Goal: Task Accomplishment & Management: Manage account settings

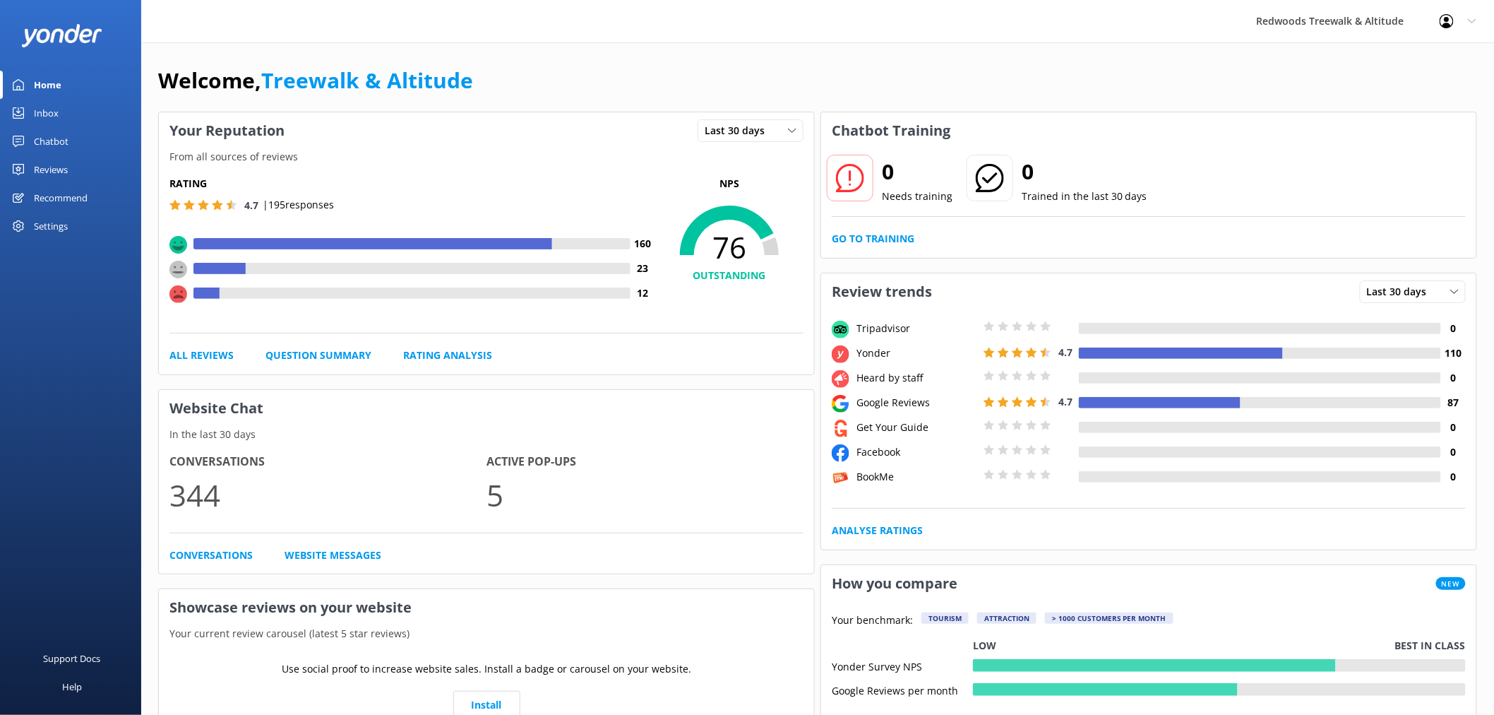
click at [76, 172] on link "Reviews" at bounding box center [70, 169] width 141 height 28
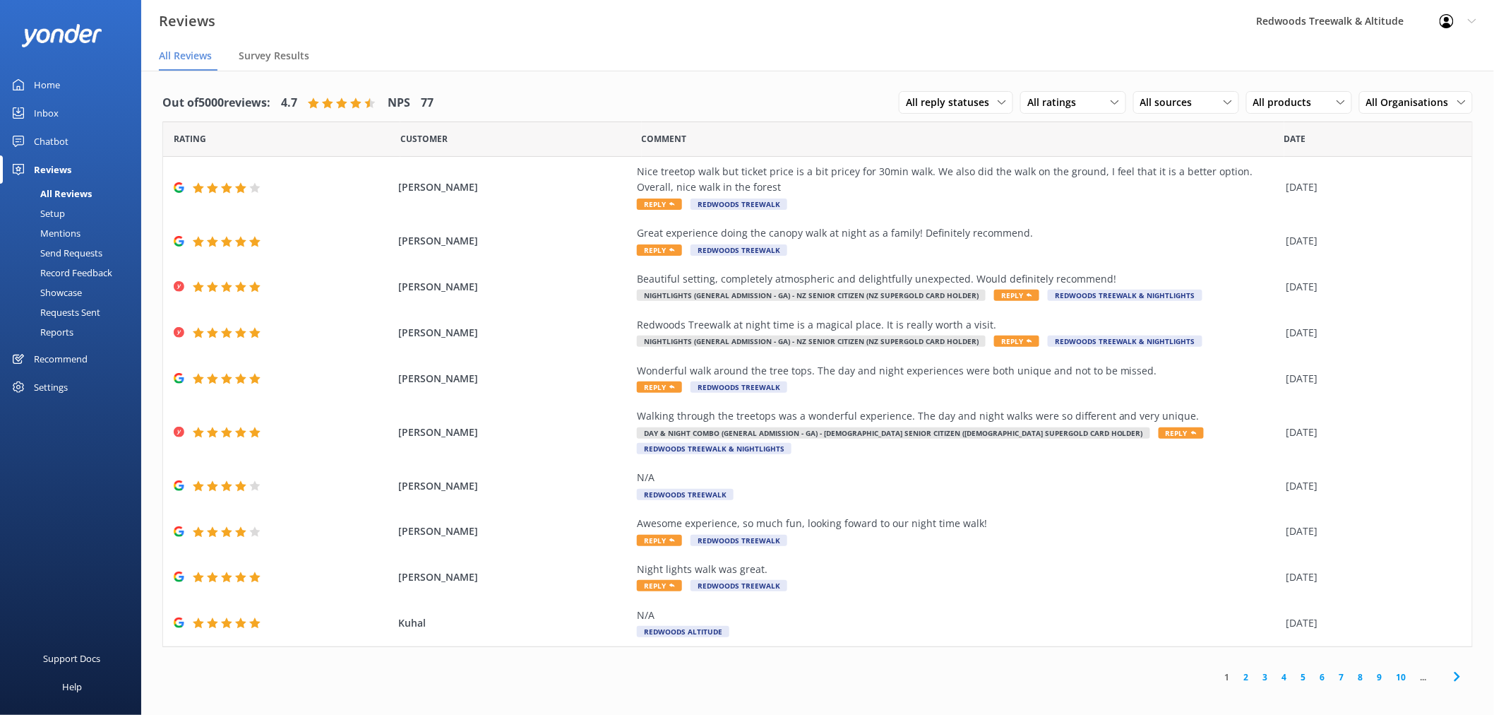
click at [68, 114] on link "Inbox" at bounding box center [70, 113] width 141 height 28
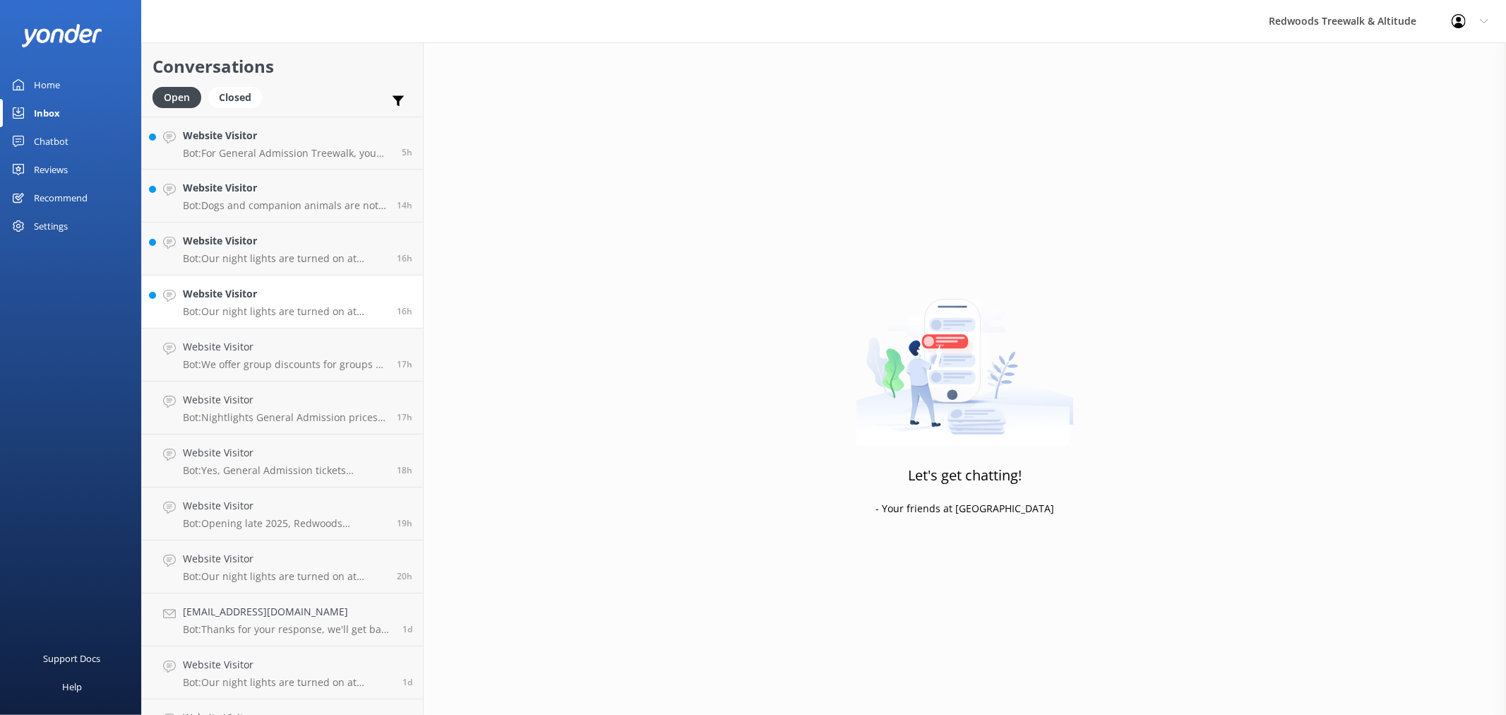
click at [231, 308] on p "Bot: Our night lights are turned on at sunset, and the night walk starts 20 min…" at bounding box center [284, 311] width 203 height 13
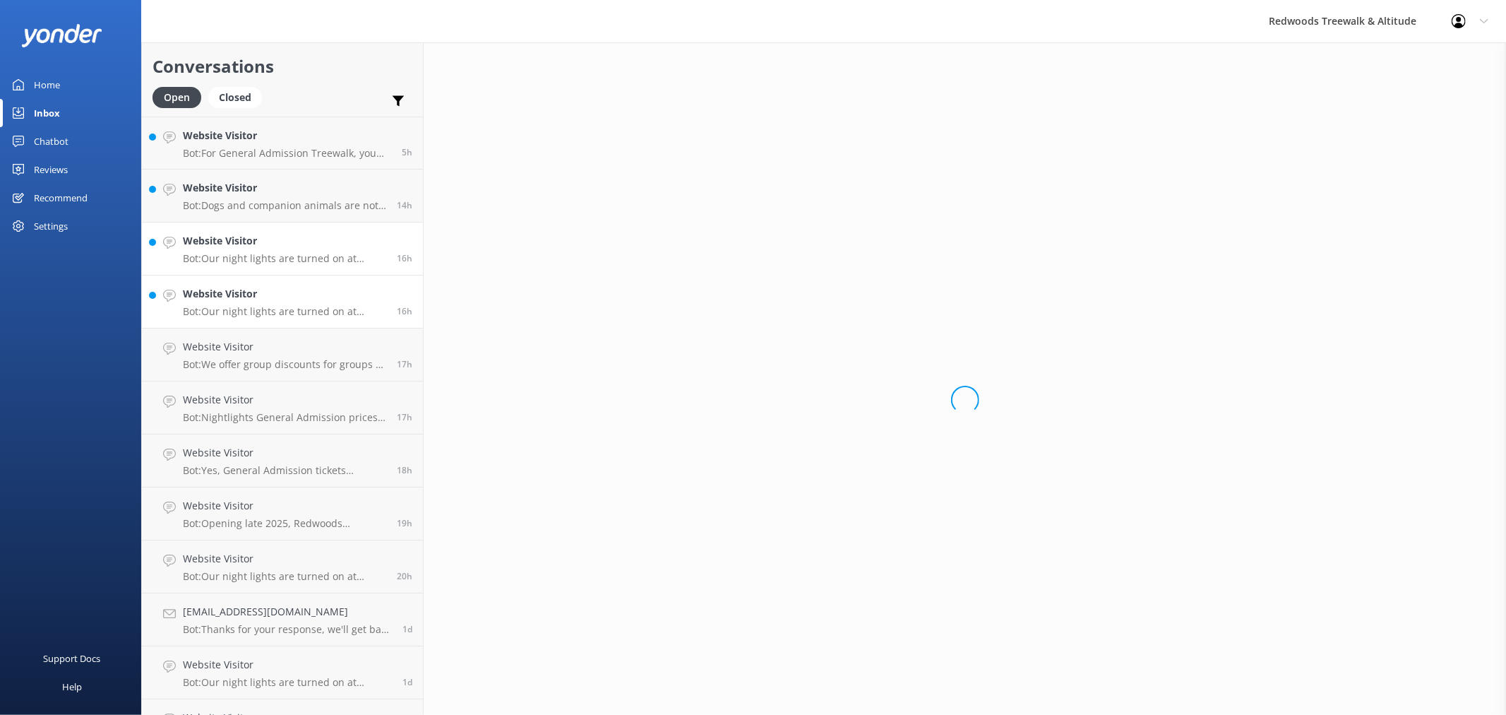
click at [232, 237] on h4 "Website Visitor" at bounding box center [284, 241] width 203 height 16
click at [230, 191] on h4 "Website Visitor" at bounding box center [284, 188] width 203 height 16
click at [230, 143] on h4 "Website Visitor" at bounding box center [287, 136] width 208 height 16
click at [229, 214] on link "Website Visitor Bot: Dogs and companion animals are not permitted on the Treewa…" at bounding box center [282, 195] width 281 height 53
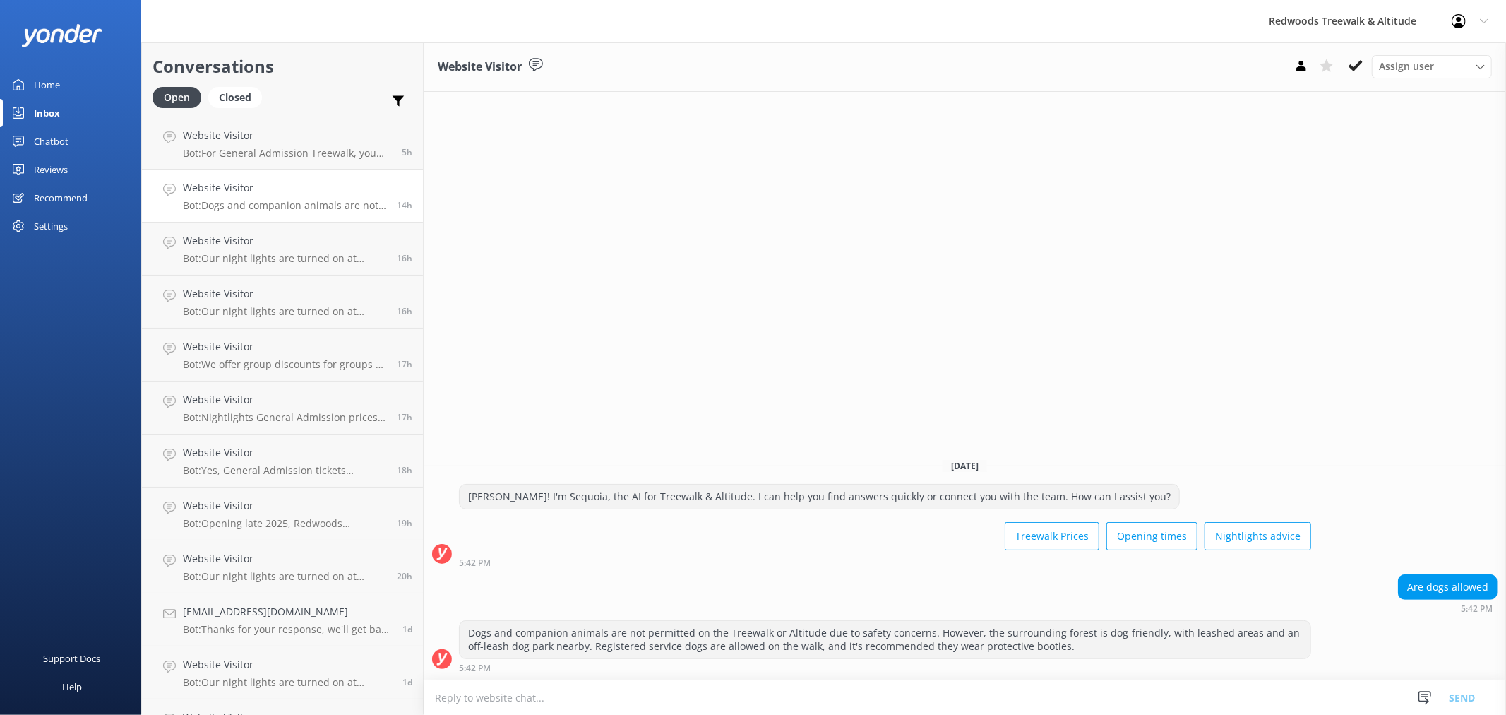
click at [66, 80] on link "Home" at bounding box center [70, 85] width 141 height 28
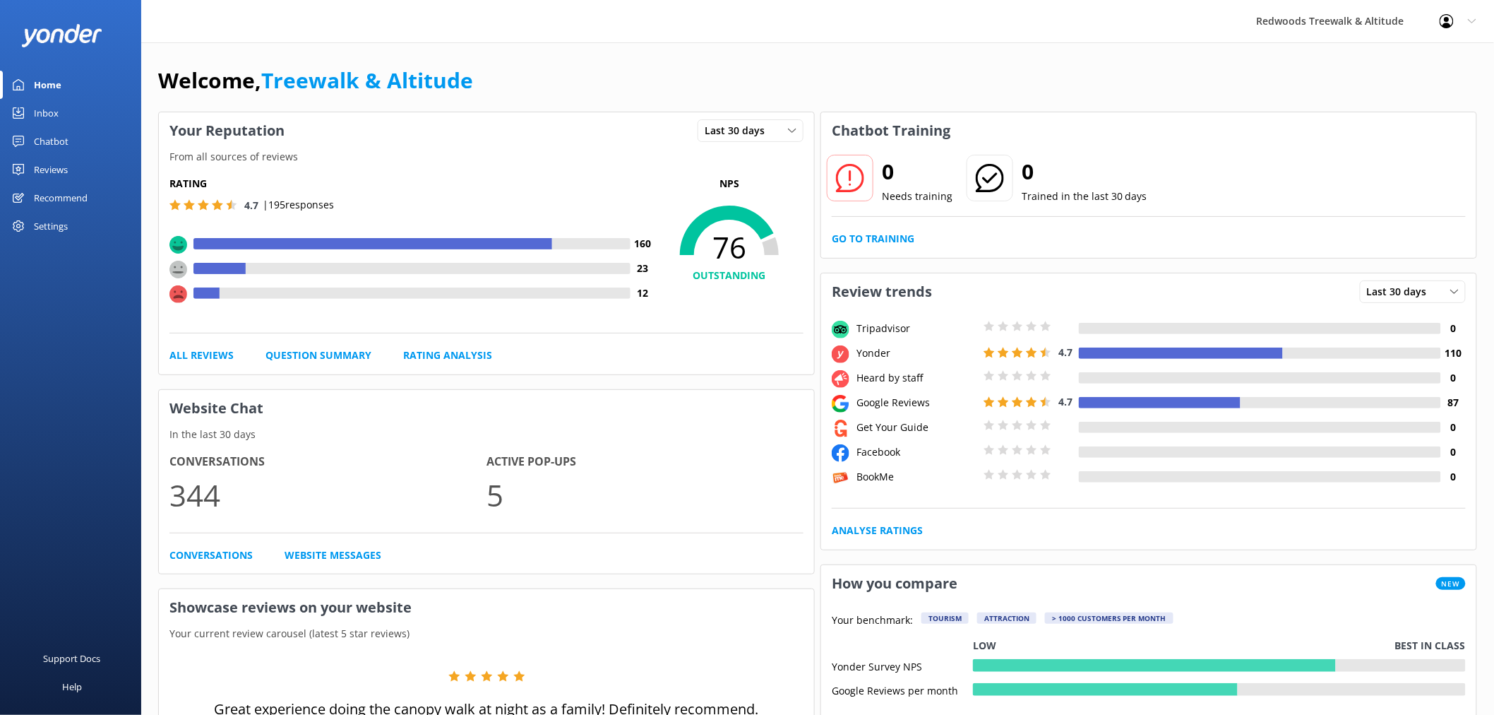
drag, startPoint x: 90, startPoint y: 181, endPoint x: 75, endPoint y: 153, distance: 31.9
click at [90, 181] on link "Reviews" at bounding box center [70, 169] width 141 height 28
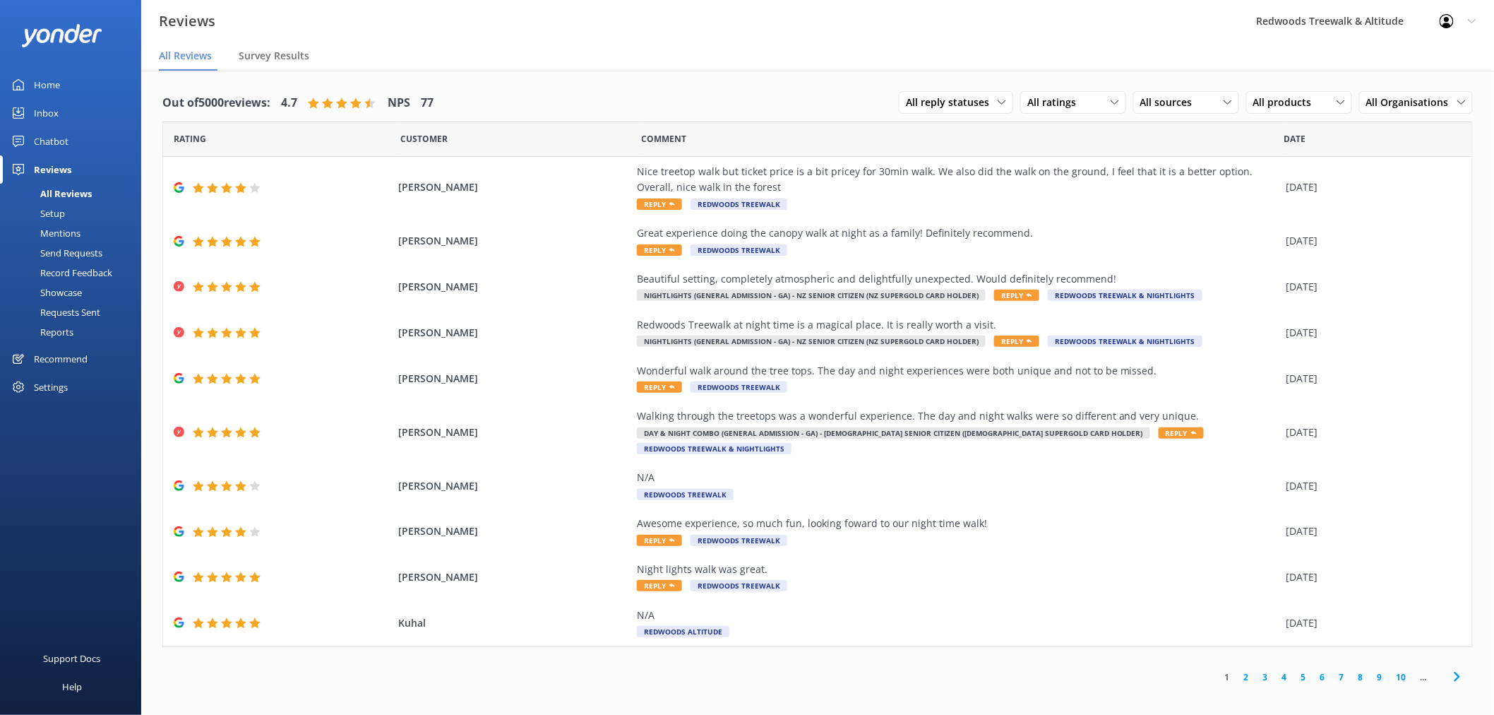
click at [67, 116] on link "Inbox" at bounding box center [70, 113] width 141 height 28
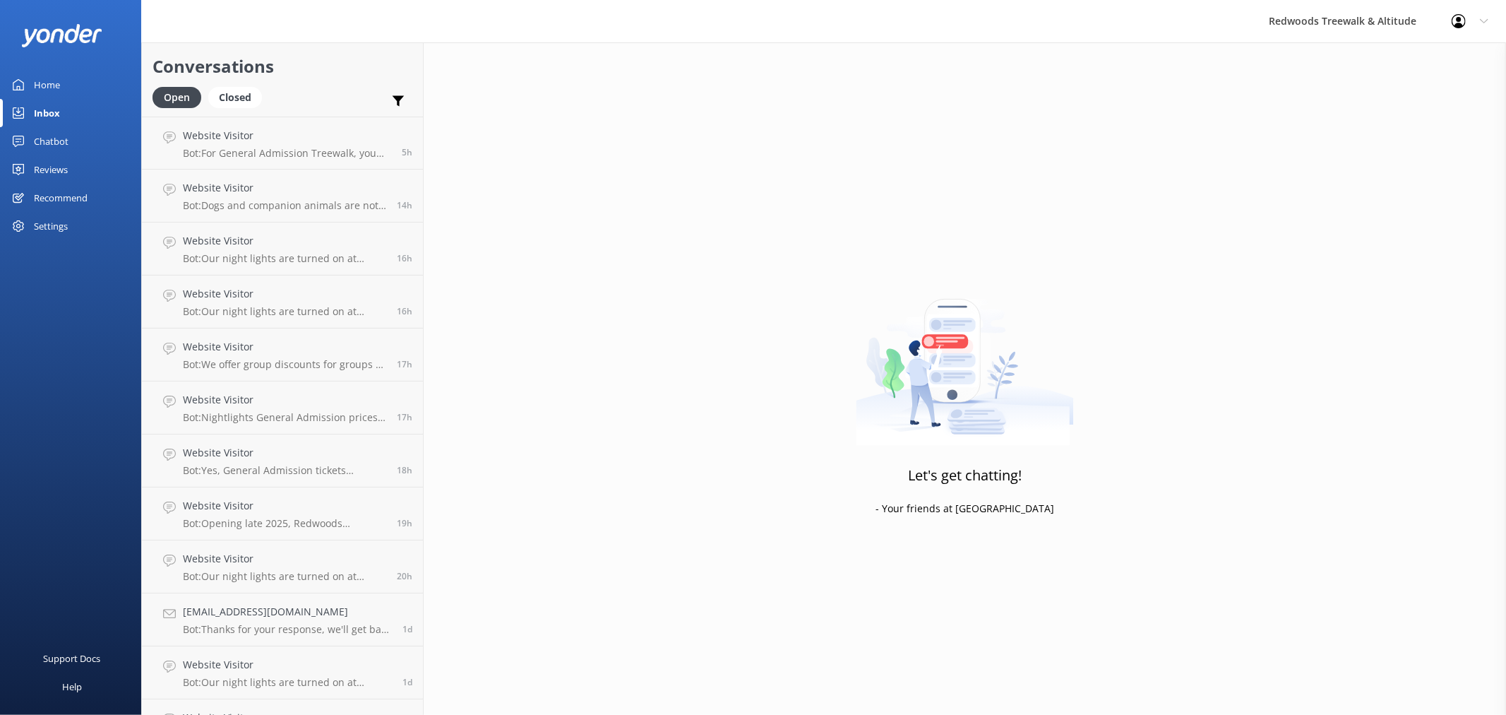
click at [57, 170] on div "Reviews" at bounding box center [51, 169] width 34 height 28
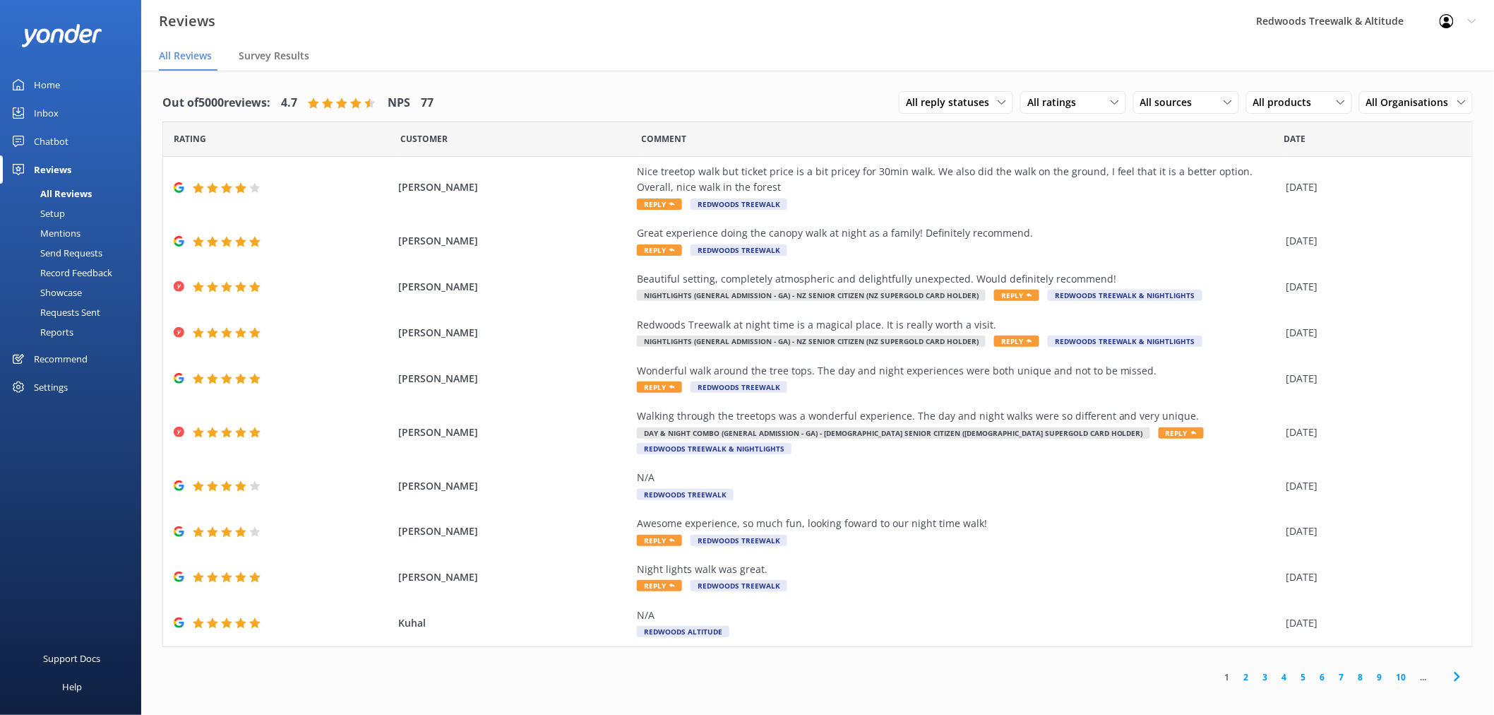
click at [64, 116] on link "Inbox" at bounding box center [70, 113] width 141 height 28
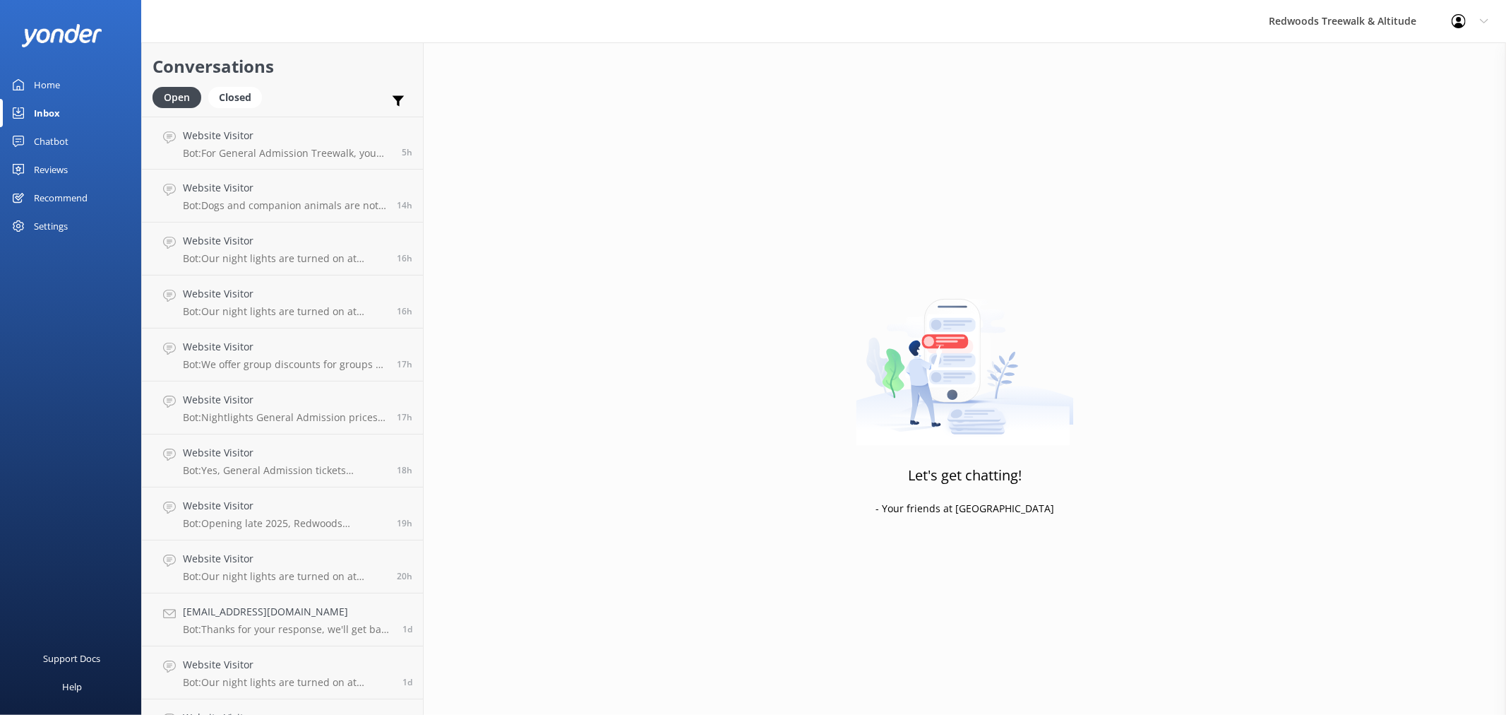
click at [66, 75] on link "Home" at bounding box center [70, 85] width 141 height 28
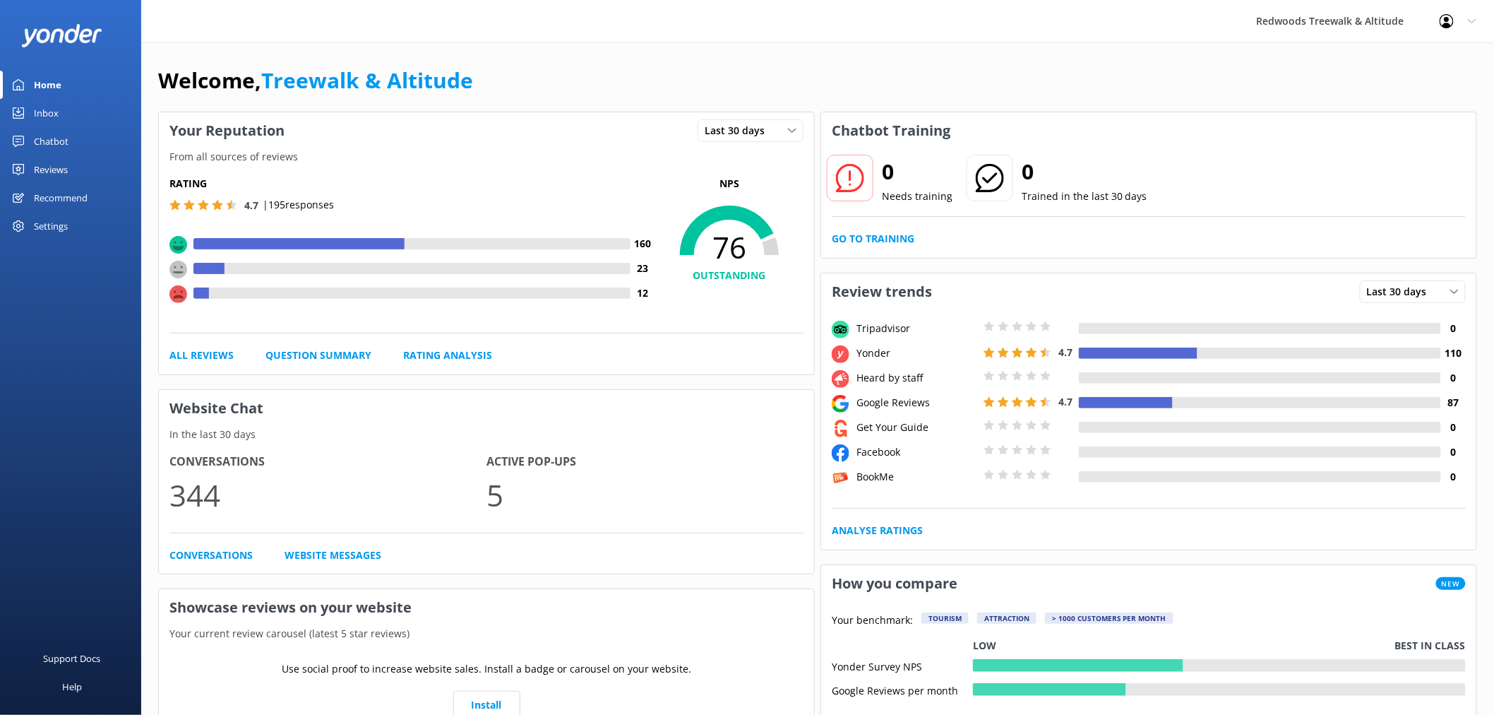
click at [59, 173] on div "Reviews" at bounding box center [51, 169] width 34 height 28
